Goal: Information Seeking & Learning: Understand process/instructions

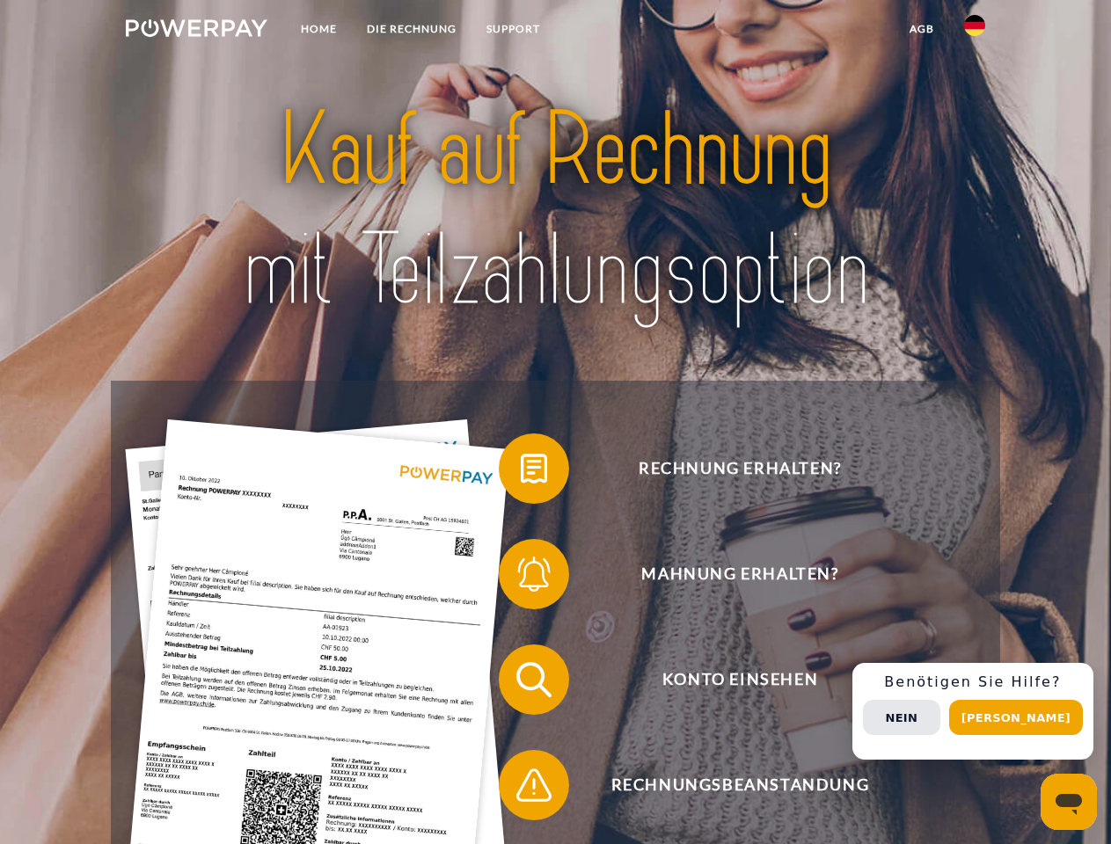
click at [196, 31] on img at bounding box center [197, 28] width 142 height 18
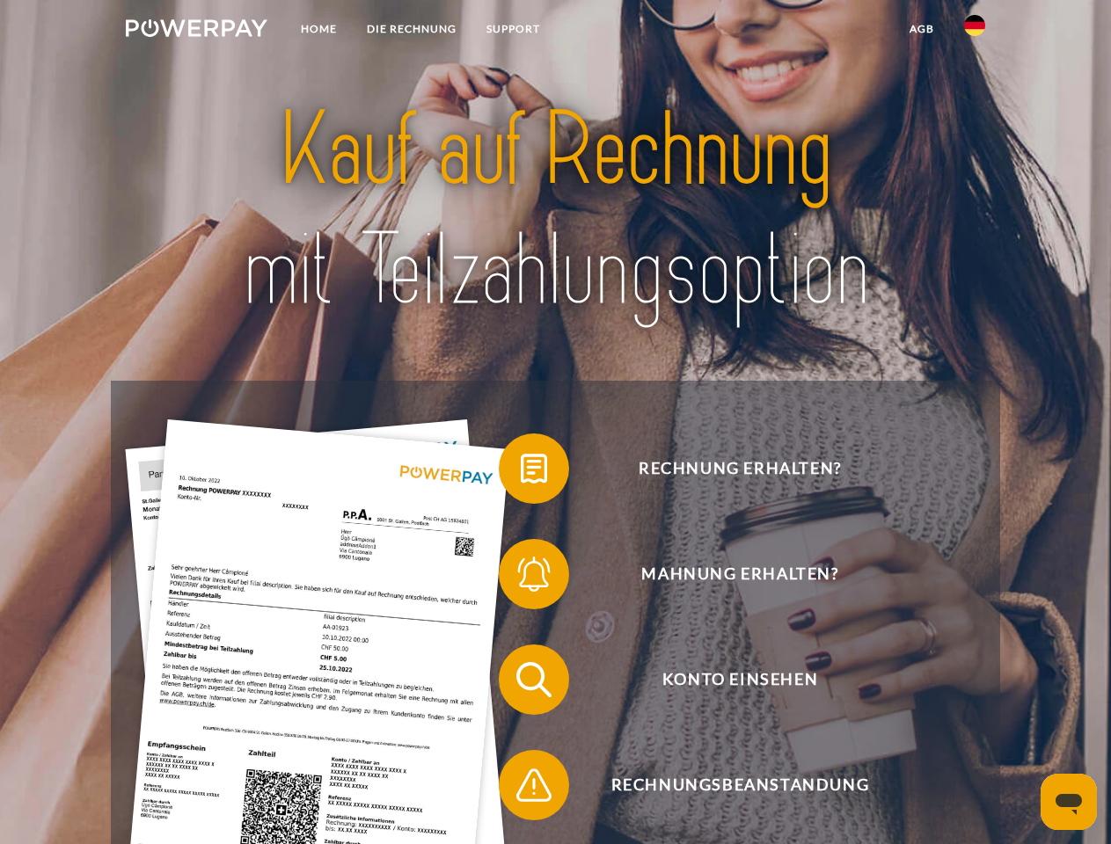
click at [974, 31] on img at bounding box center [974, 25] width 21 height 21
click at [921, 29] on link "agb" at bounding box center [921, 29] width 55 height 32
click at [521, 472] on span at bounding box center [507, 469] width 88 height 88
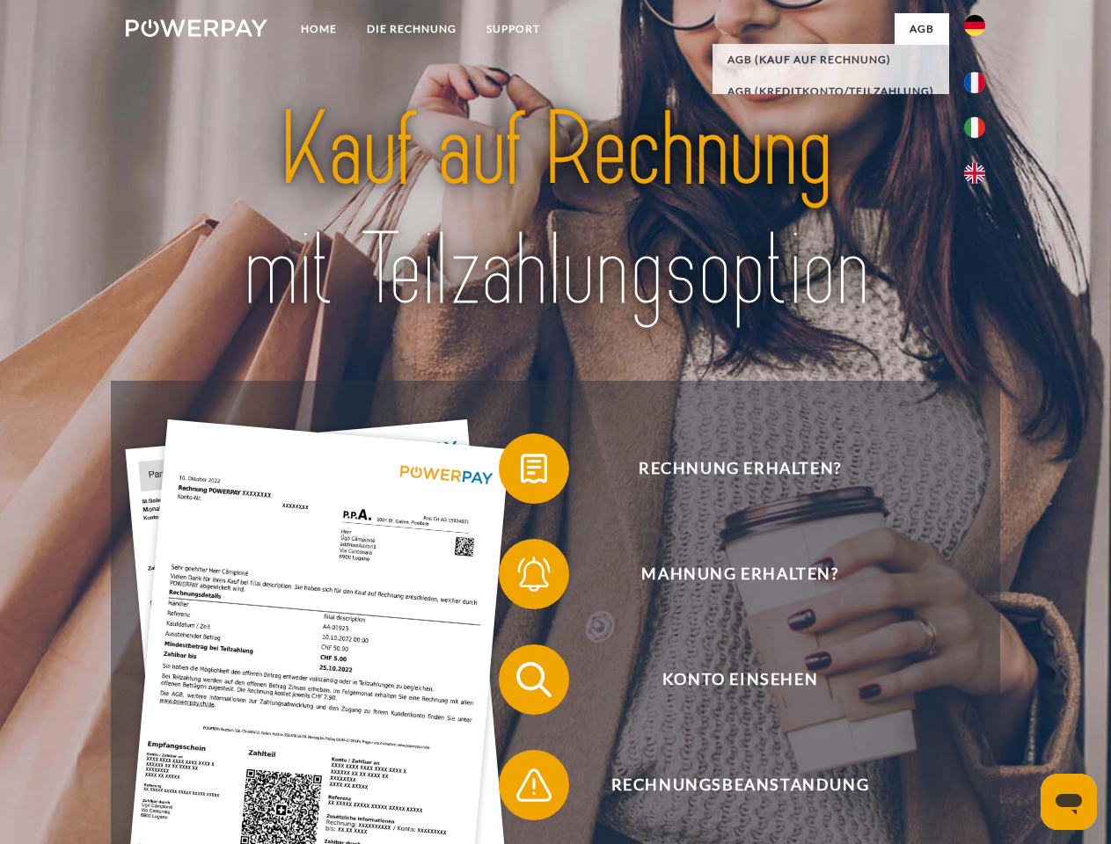
click at [521, 578] on span at bounding box center [507, 574] width 88 height 88
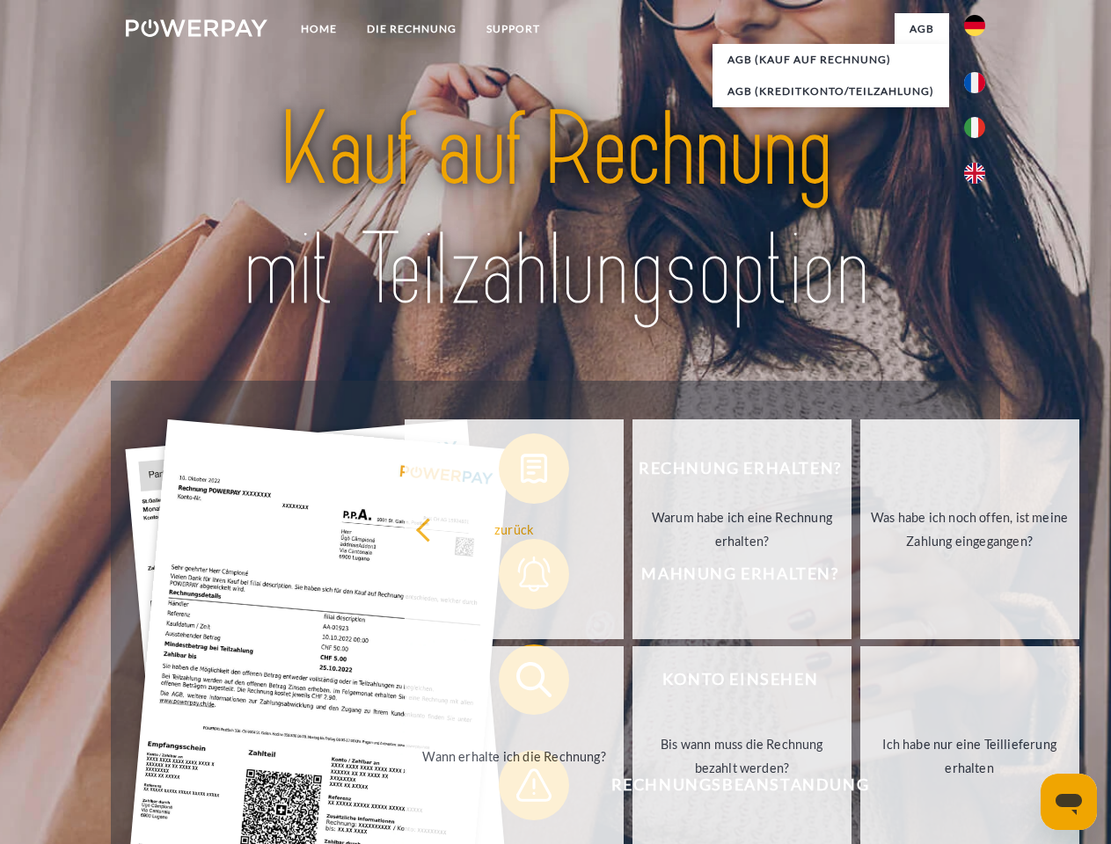
click at [632, 683] on link "Bis wann muss die Rechnung bezahlt werden?" at bounding box center [741, 756] width 219 height 220
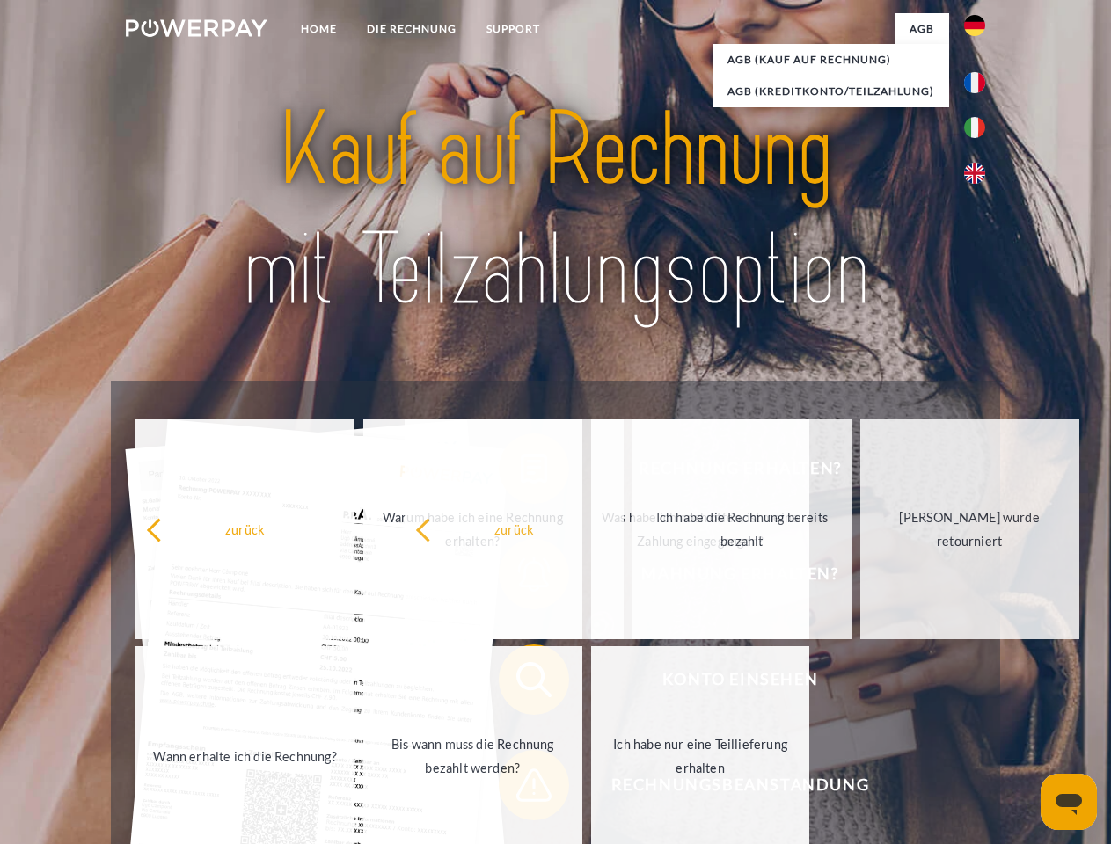
click at [521, 789] on span at bounding box center [507, 785] width 88 height 88
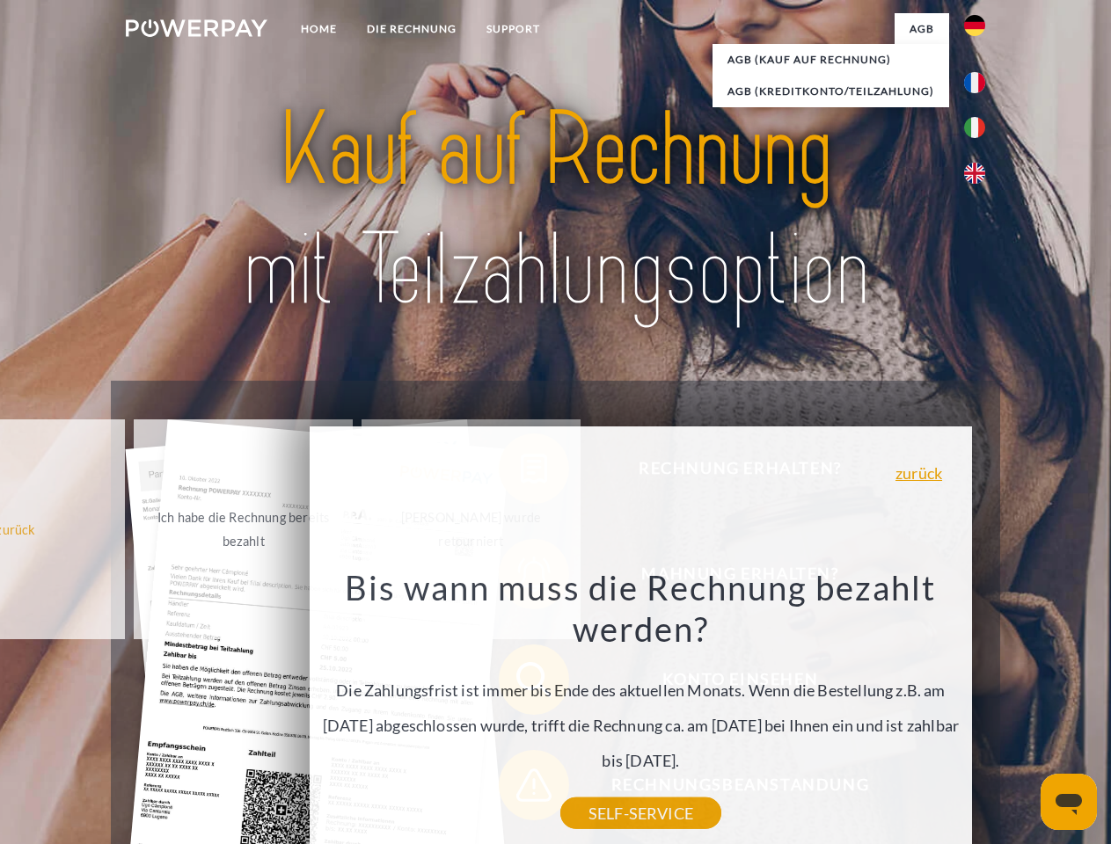
click at [979, 711] on div "Rechnung erhalten? Mahnung erhalten? Konto einsehen" at bounding box center [555, 733] width 888 height 704
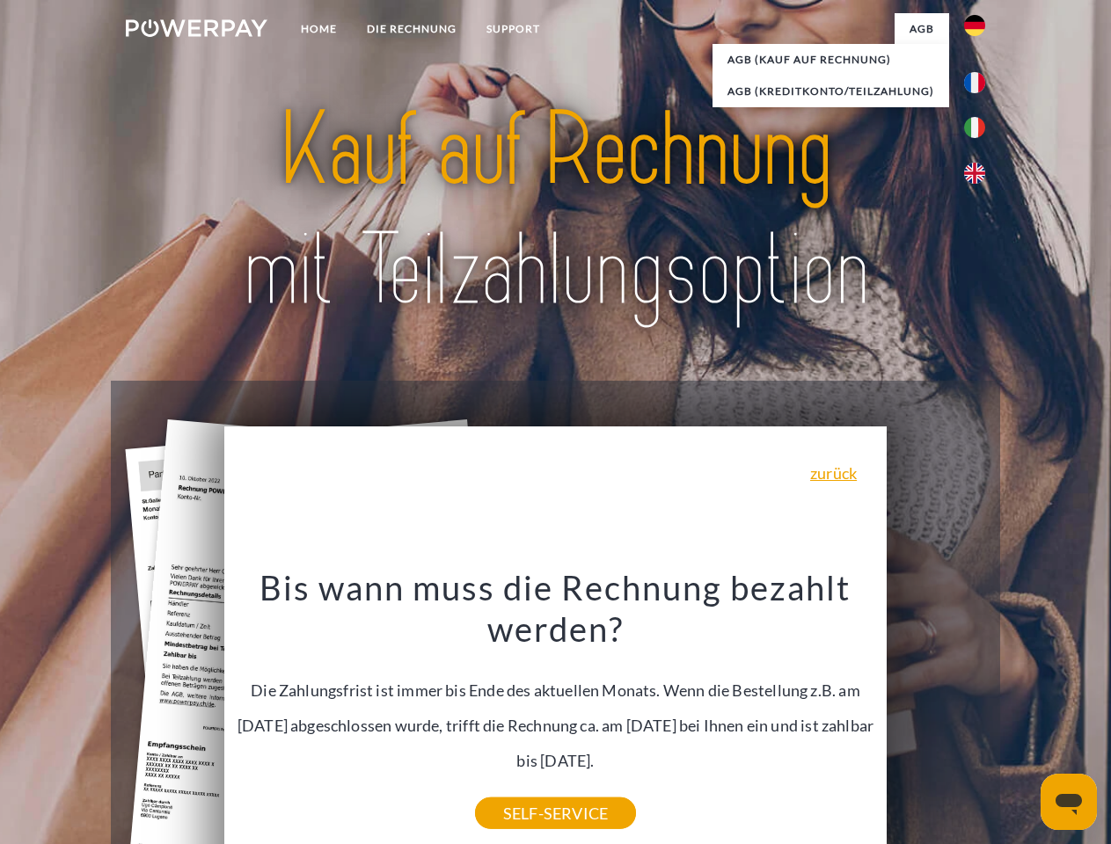
click at [936, 715] on span "Konto einsehen" at bounding box center [739, 680] width 431 height 70
click at [1022, 718] on header "Home DIE RECHNUNG SUPPORT" at bounding box center [555, 607] width 1111 height 1214
